Goal: Information Seeking & Learning: Stay updated

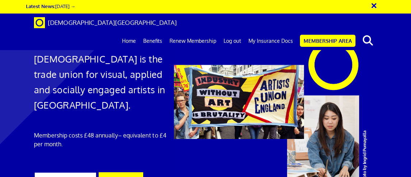
scroll to position [2, 0]
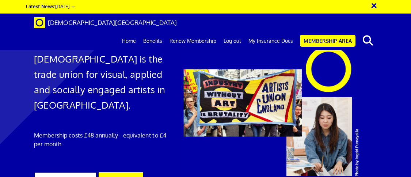
click at [133, 32] on link "Home" at bounding box center [128, 41] width 21 height 18
click at [75, 8] on link "Latest News: Black History Month 2025 →" at bounding box center [50, 6] width 49 height 6
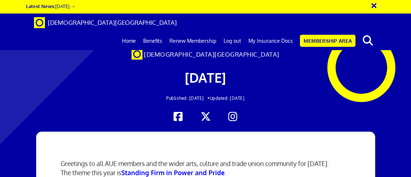
scroll to position [206, 0]
drag, startPoint x: 168, startPoint y: 140, endPoint x: 55, endPoint y: 133, distance: 113.1
copy div "Zita Holbourne Co-Chair of Artists' Union England"
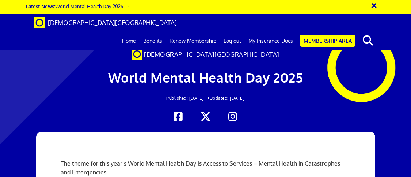
click at [44, 25] on link "[DEMOGRAPHIC_DATA][GEOGRAPHIC_DATA]" at bounding box center [105, 23] width 154 height 18
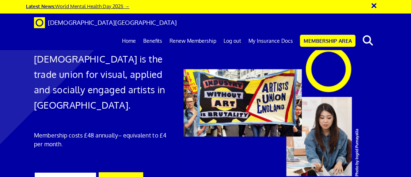
click at [120, 8] on link "Latest News: World Mental Health Day 2025 →" at bounding box center [77, 6] width 103 height 6
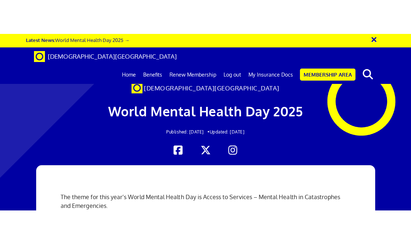
scroll to position [346, 0]
